Goal: Task Accomplishment & Management: Manage account settings

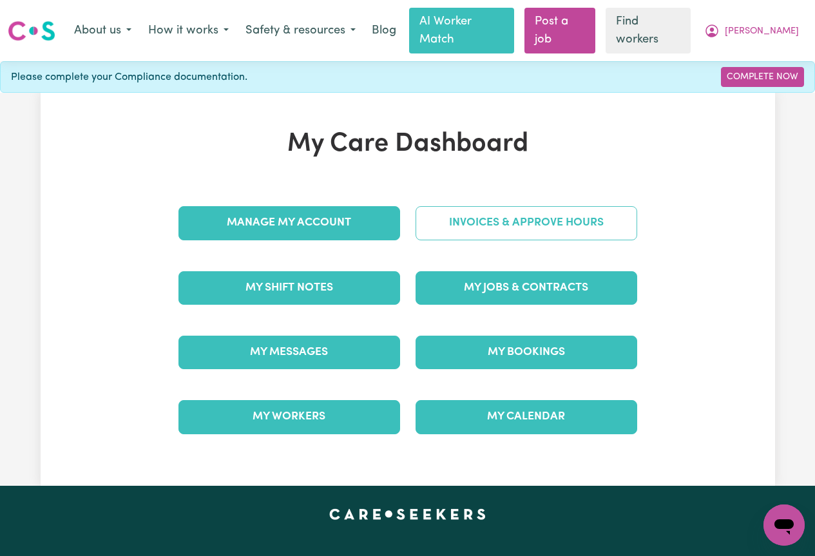
click at [473, 211] on link "Invoices & Approve Hours" at bounding box center [527, 223] width 222 height 34
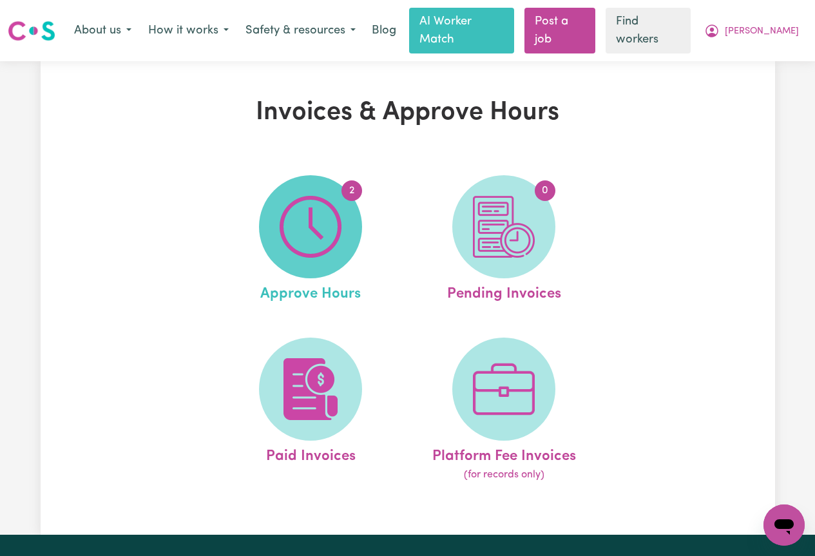
click at [347, 210] on span "2" at bounding box center [310, 226] width 103 height 103
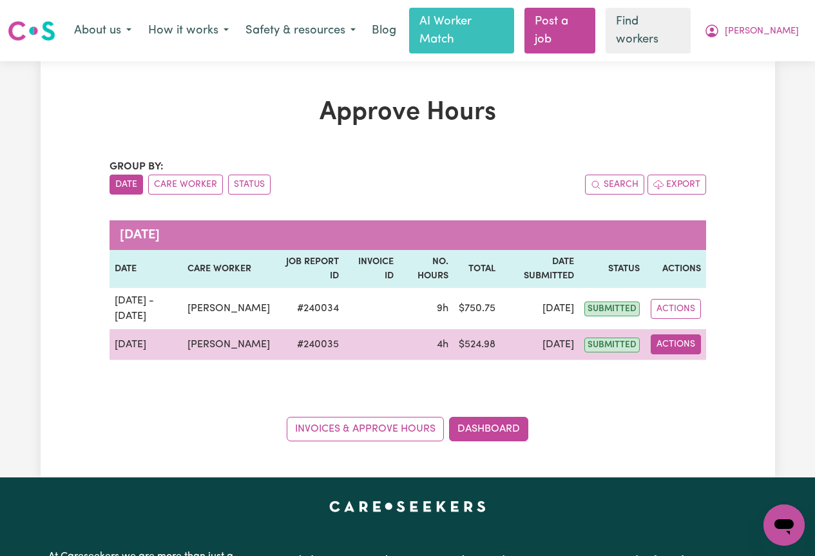
click at [676, 334] on button "Actions" at bounding box center [676, 344] width 50 height 20
click at [679, 361] on link "View Job Report" at bounding box center [706, 374] width 110 height 26
select select "pm"
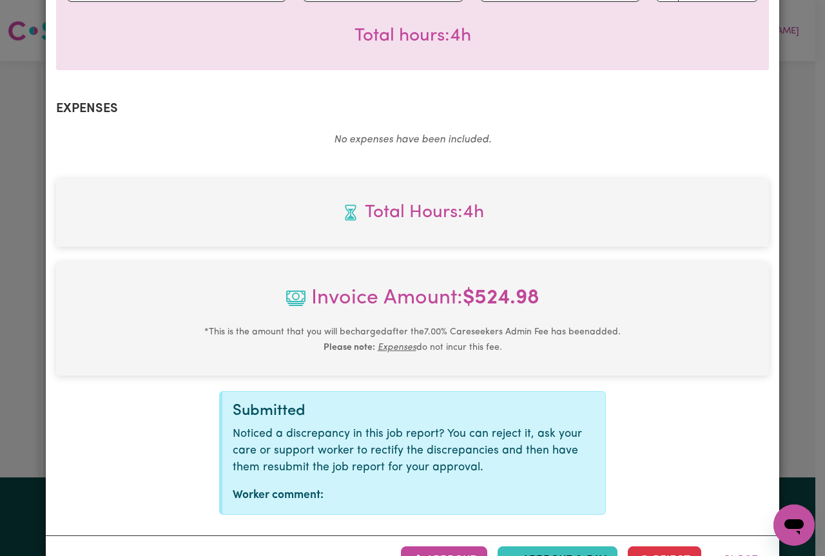
scroll to position [437, 0]
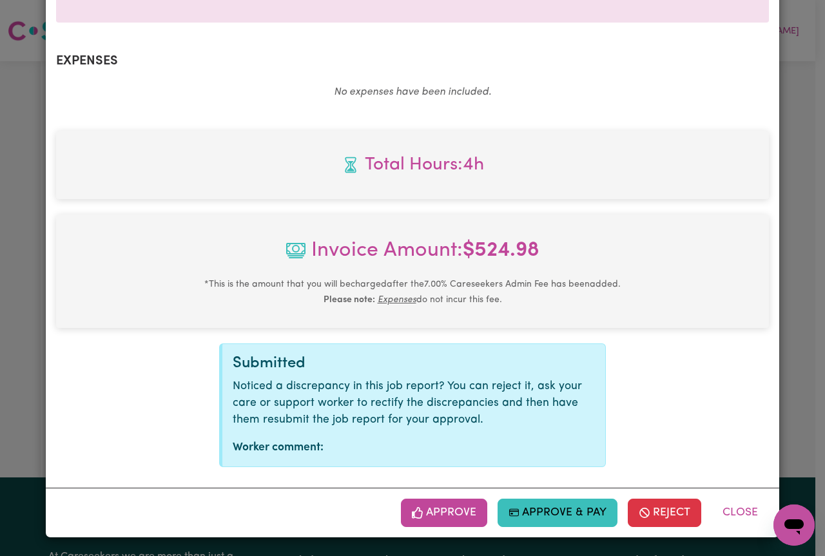
click at [427, 515] on button "Approve" at bounding box center [444, 513] width 86 height 28
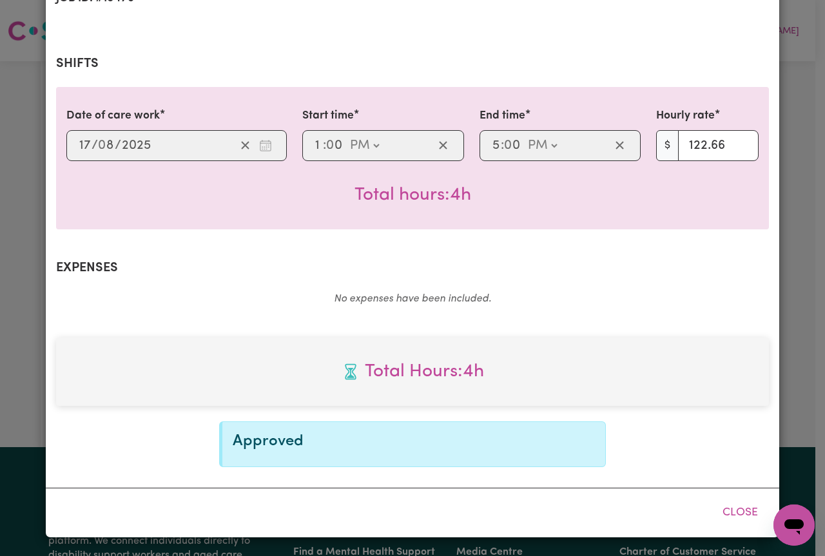
scroll to position [230, 0]
click at [738, 514] on button "Close" at bounding box center [739, 513] width 57 height 28
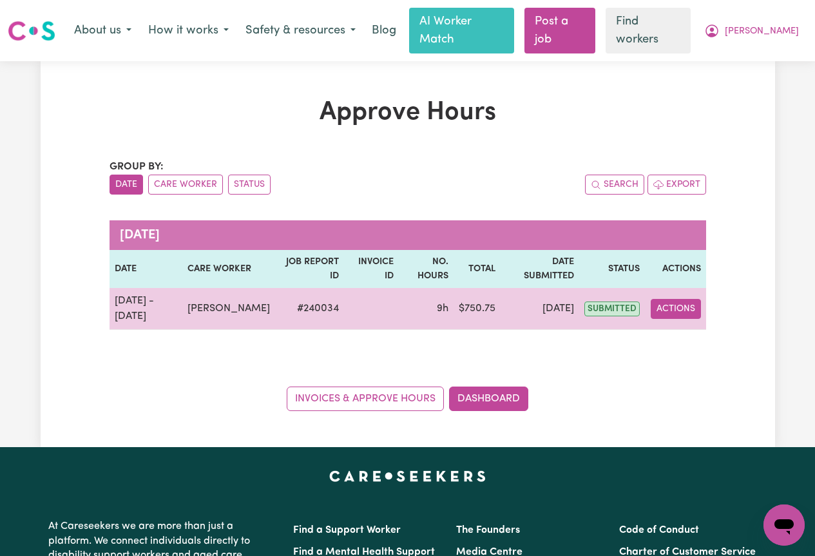
click at [678, 299] on button "Actions" at bounding box center [676, 309] width 50 height 20
click at [689, 336] on div "View Job Report" at bounding box center [705, 338] width 111 height 37
click at [692, 326] on link "View Job Report" at bounding box center [706, 339] width 110 height 26
select select "pm"
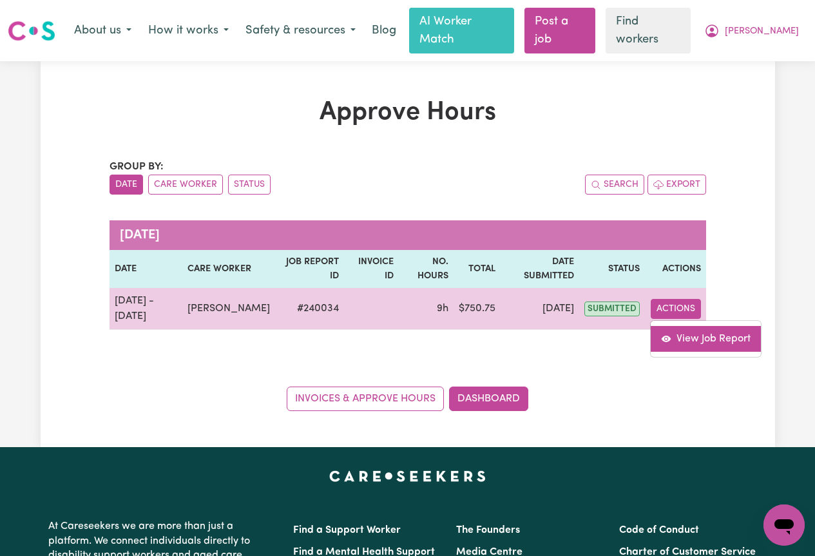
select select "pm"
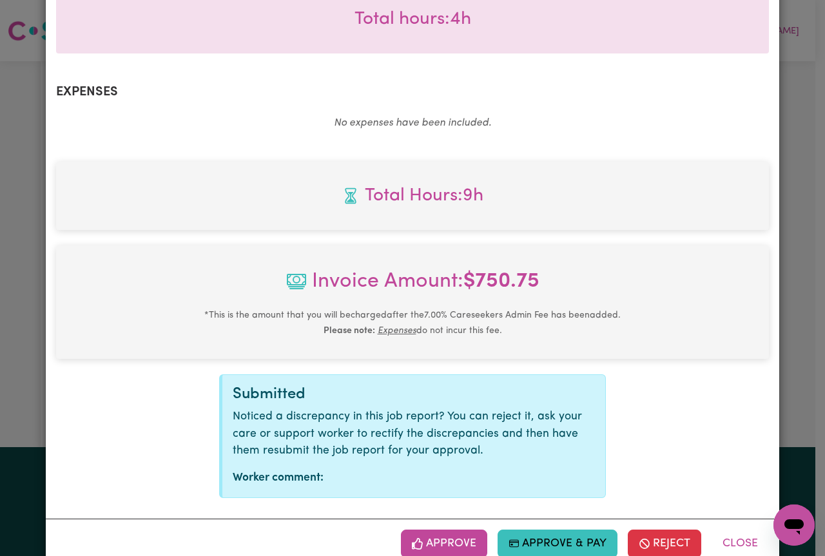
scroll to position [753, 0]
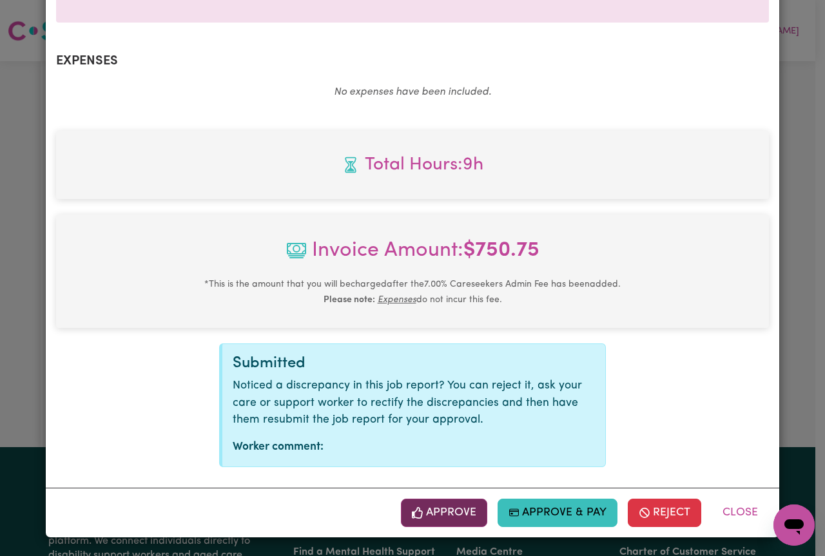
click at [463, 517] on button "Approve" at bounding box center [444, 513] width 86 height 28
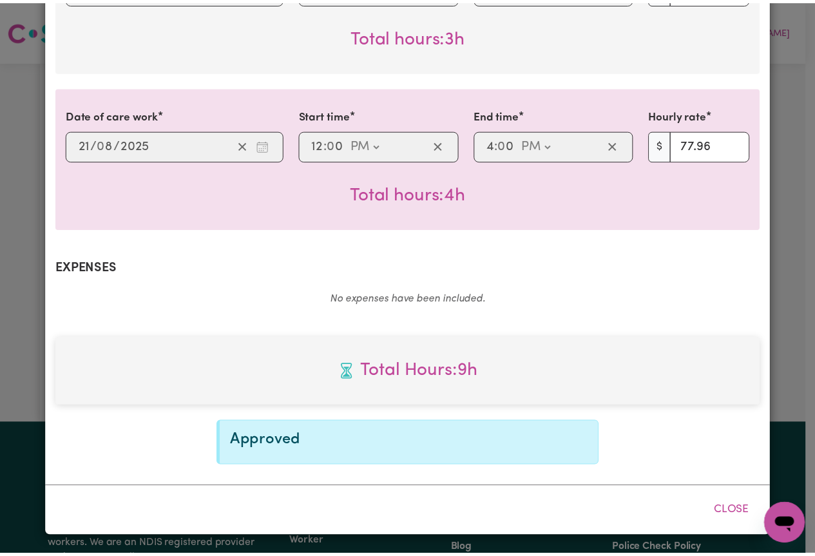
scroll to position [545, 0]
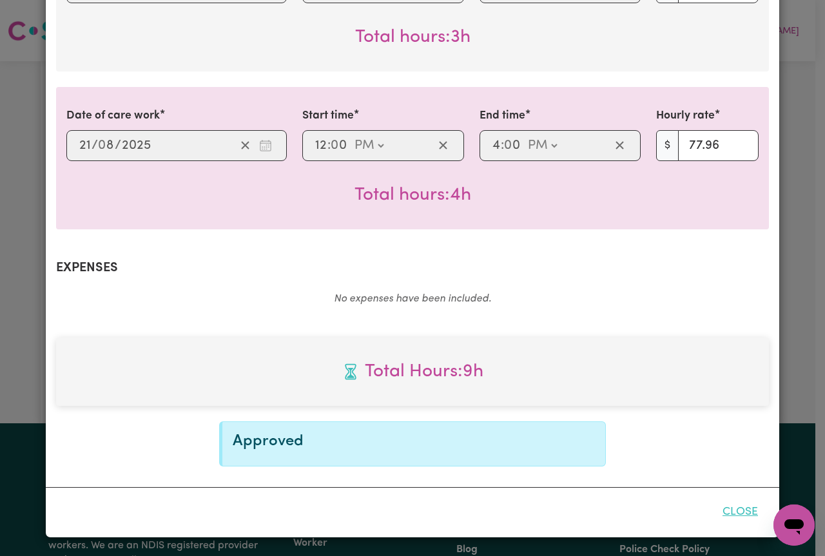
click at [734, 511] on button "Close" at bounding box center [739, 512] width 57 height 28
